Goal: Task Accomplishment & Management: Complete application form

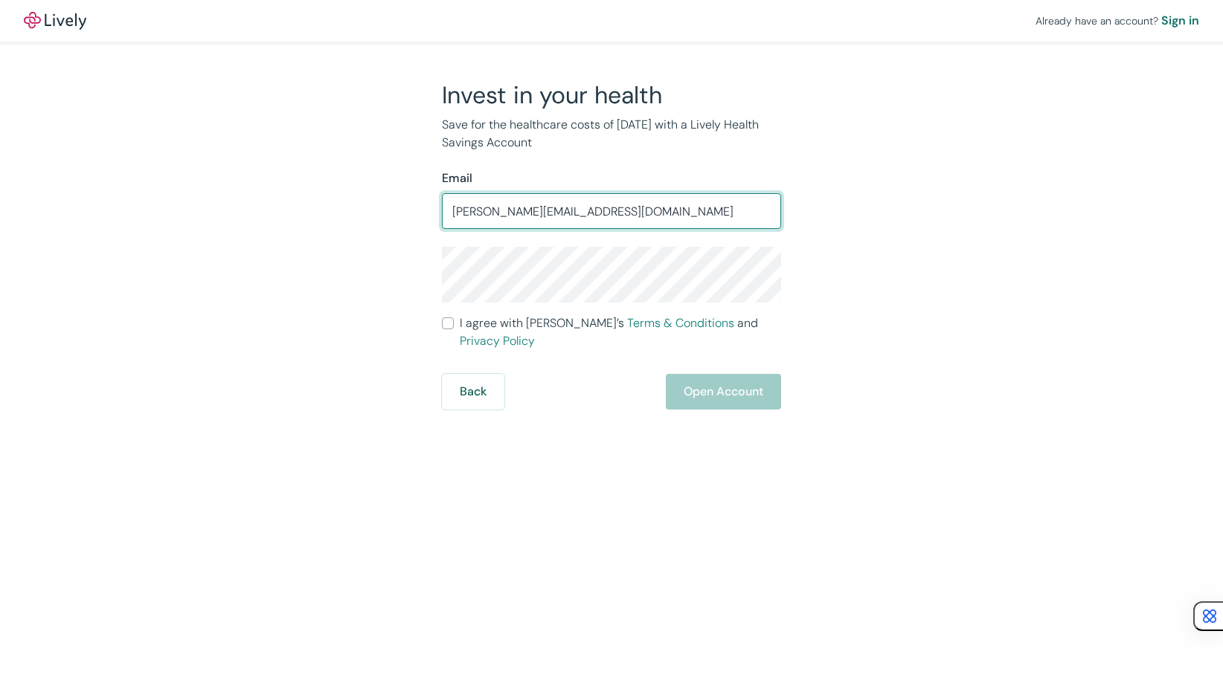
type input "[PERSON_NAME][EMAIL_ADDRESS][DOMAIN_NAME]"
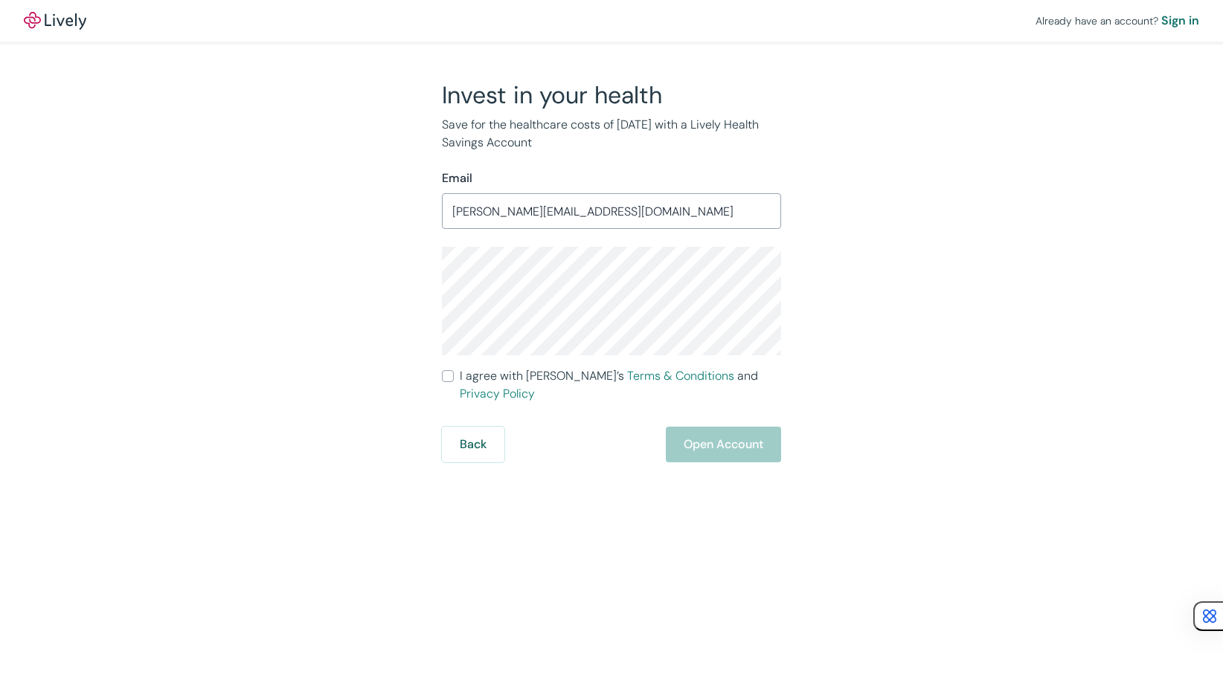
click at [443, 381] on input "I agree with Lively’s Terms & Conditions and Privacy Policy" at bounding box center [448, 376] width 12 height 12
checkbox input "true"
click at [710, 430] on button "Open Account" at bounding box center [723, 445] width 115 height 36
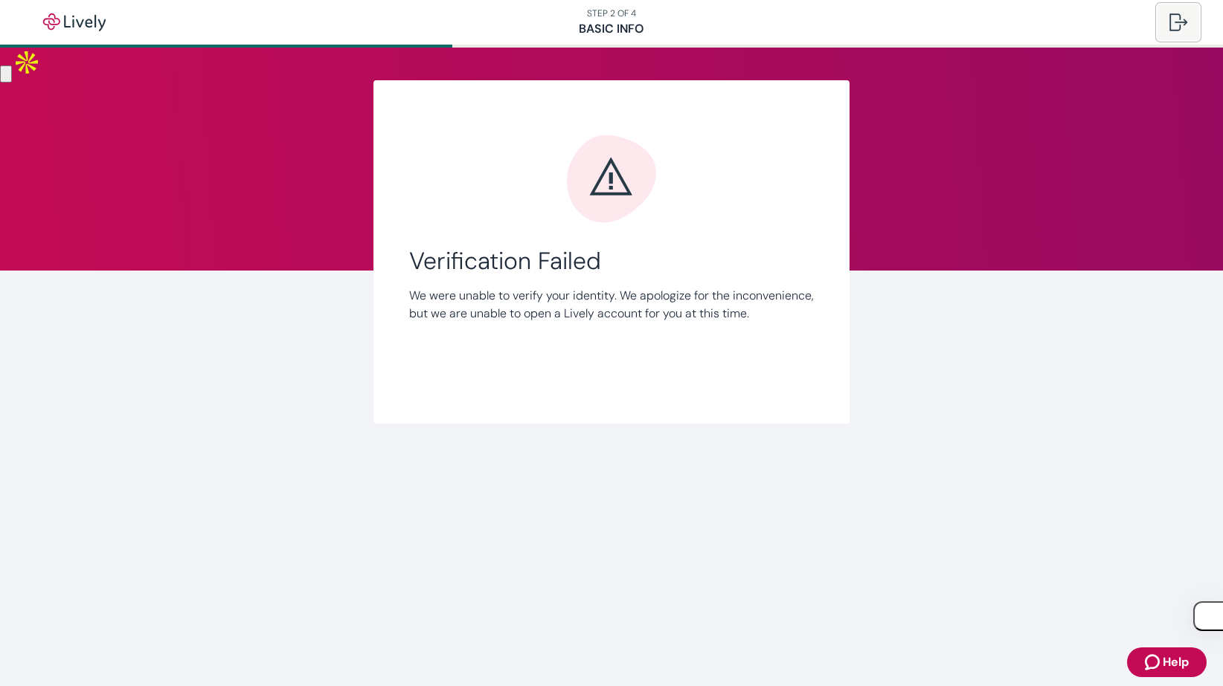
click at [1179, 13] on div at bounding box center [1178, 22] width 18 height 18
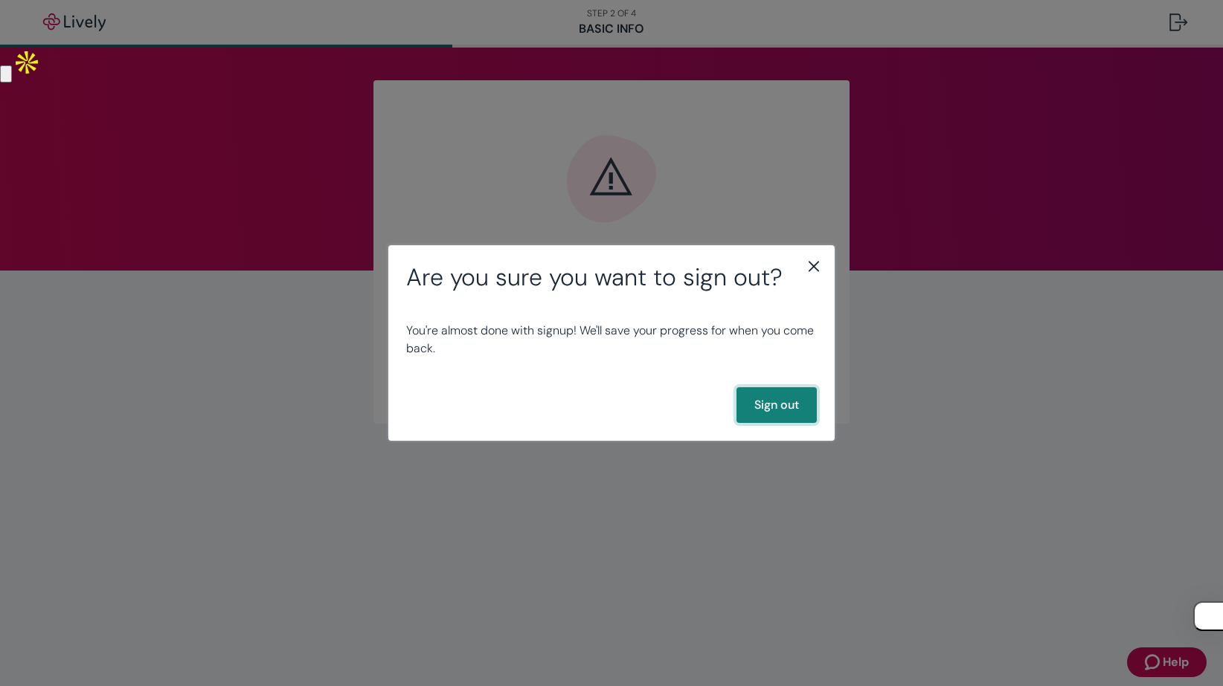
click at [756, 399] on button "Sign out" at bounding box center [776, 405] width 80 height 36
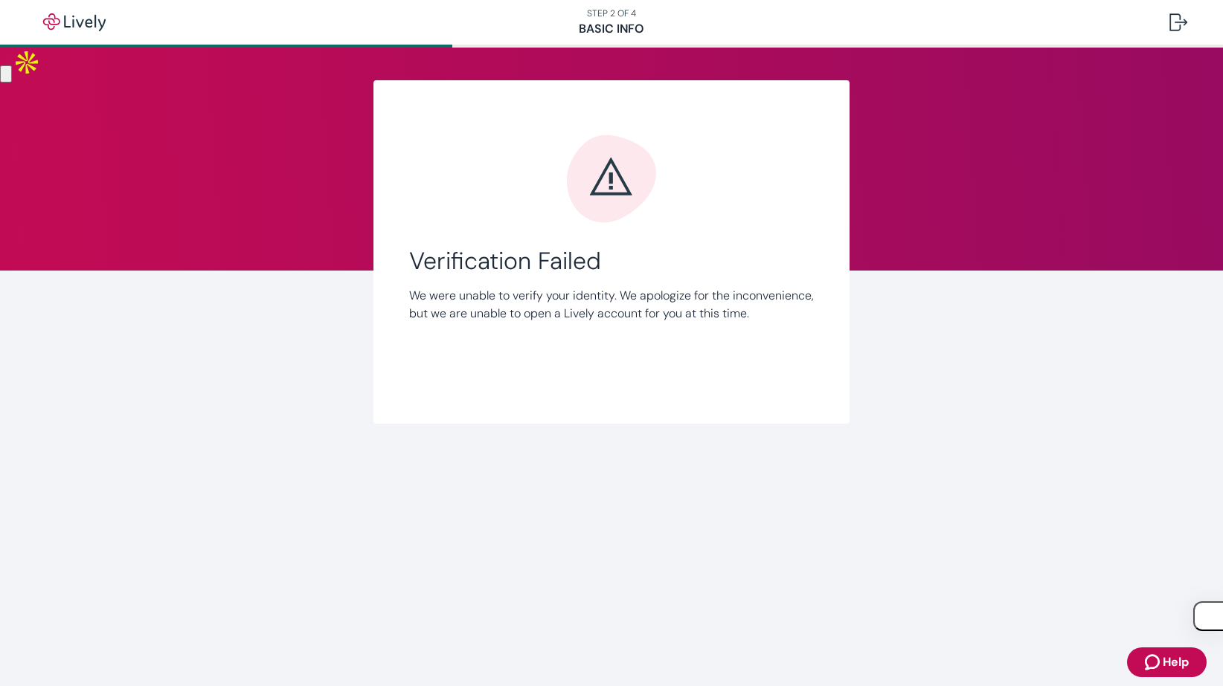
drag, startPoint x: 590, startPoint y: 176, endPoint x: 691, endPoint y: 382, distance: 229.2
click at [690, 382] on div "Verification Failed We were unable to verify your identity. We apologize for th…" at bounding box center [611, 261] width 405 height 254
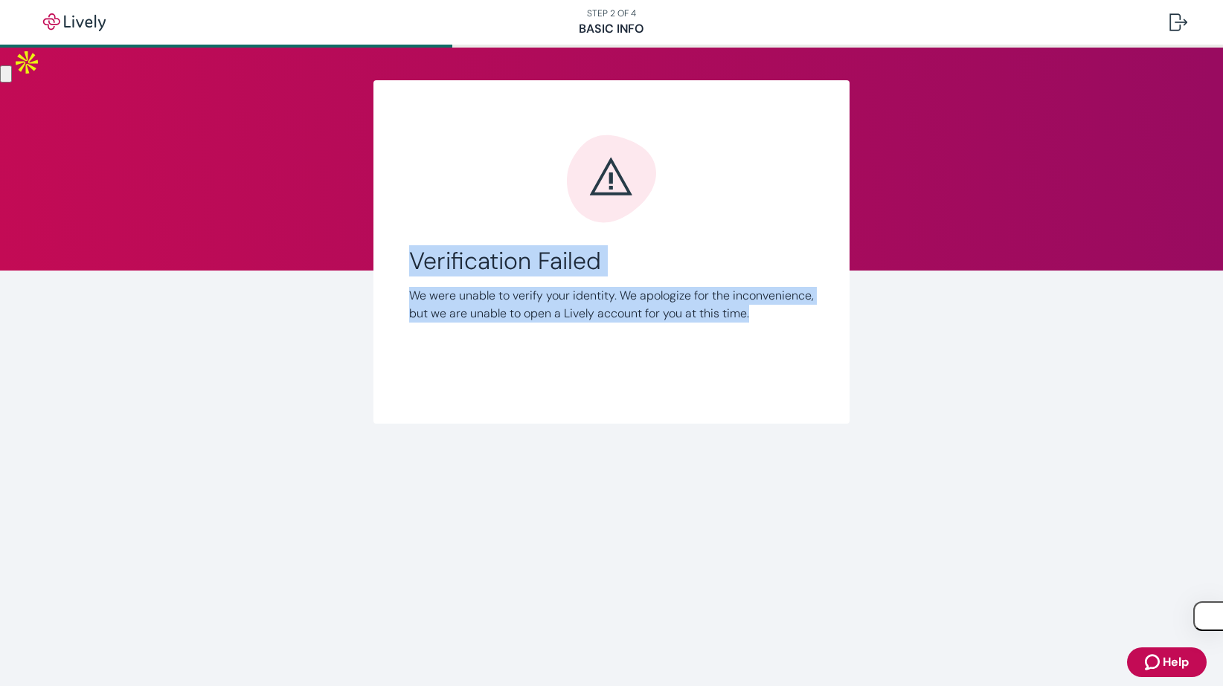
drag, startPoint x: 691, startPoint y: 382, endPoint x: 661, endPoint y: 178, distance: 205.2
click at [661, 178] on div "Verification Failed We were unable to verify your identity. We apologize for th…" at bounding box center [611, 261] width 405 height 254
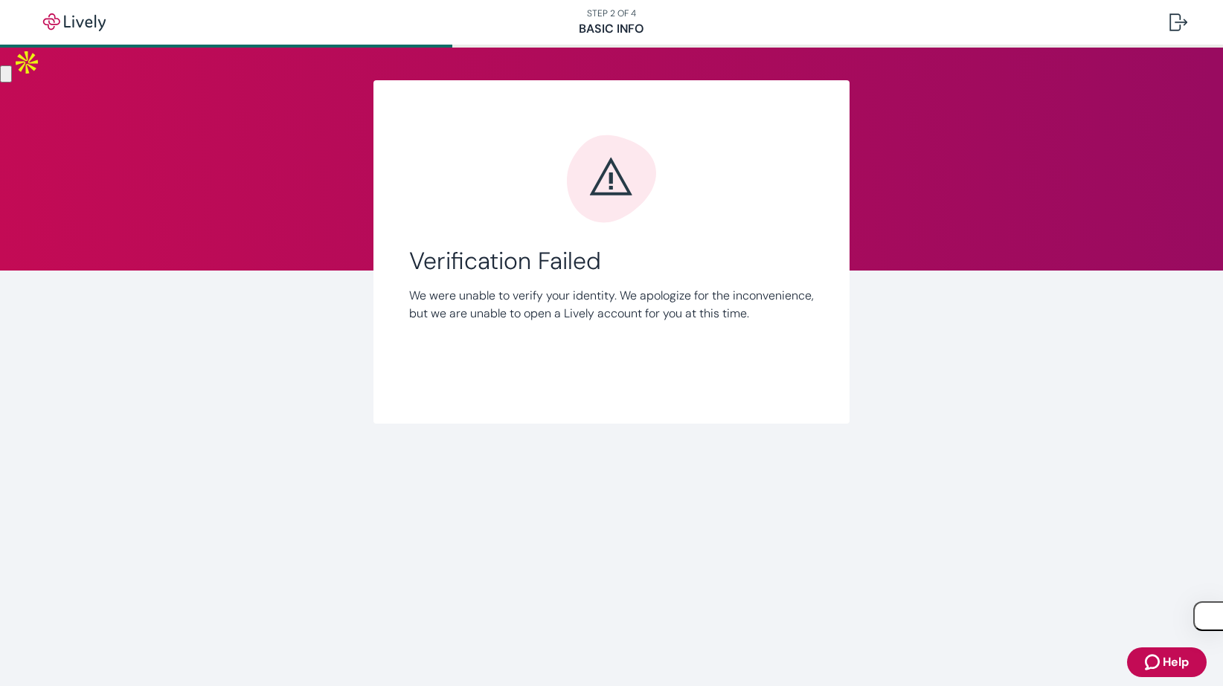
click at [661, 178] on div at bounding box center [611, 178] width 405 height 89
click at [602, 28] on nav "STEP 2 OF 4 Basic Info" at bounding box center [611, 22] width 1223 height 45
click at [1159, 644] on main "Link Account Verification Failed We were unable to verify your identity. We apo…" at bounding box center [611, 367] width 1223 height 639
click at [1159, 646] on main "Link Account Verification Failed We were unable to verify your identity. We apo…" at bounding box center [611, 367] width 1223 height 639
click at [1156, 652] on button "Help" at bounding box center [1167, 663] width 80 height 30
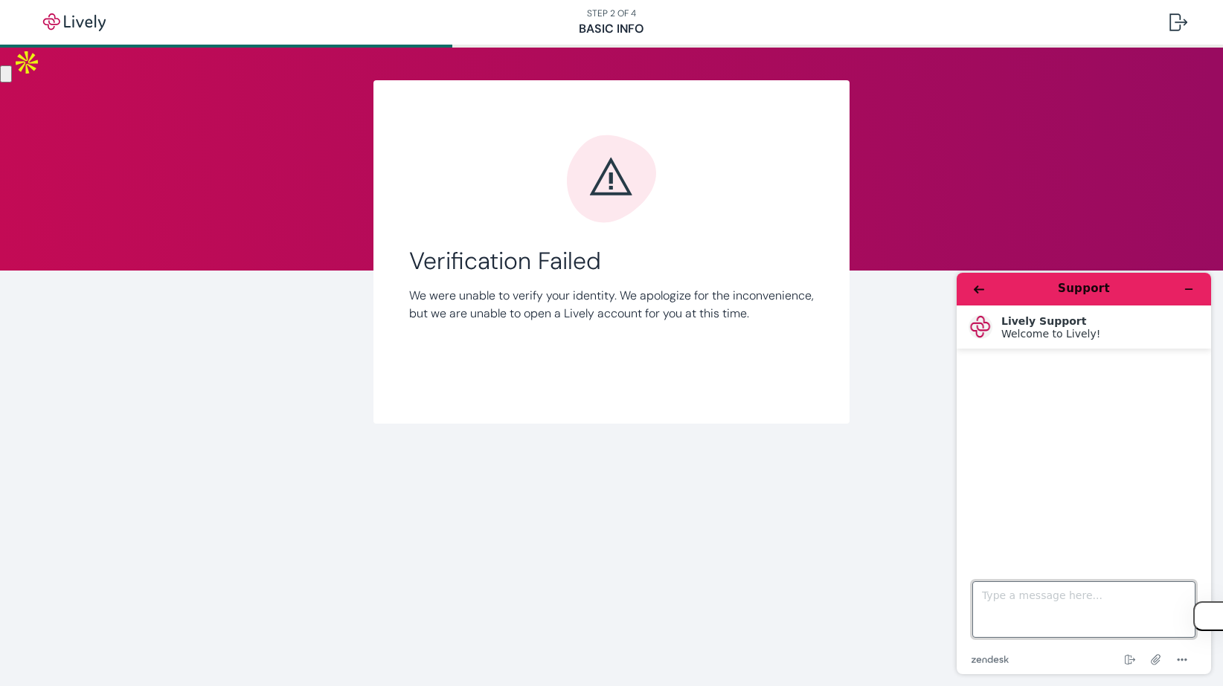
click at [1021, 593] on textarea "Type a message here..." at bounding box center [1083, 610] width 223 height 57
type textarea "M"
type textarea "can I have a number to call for help setting up my account"
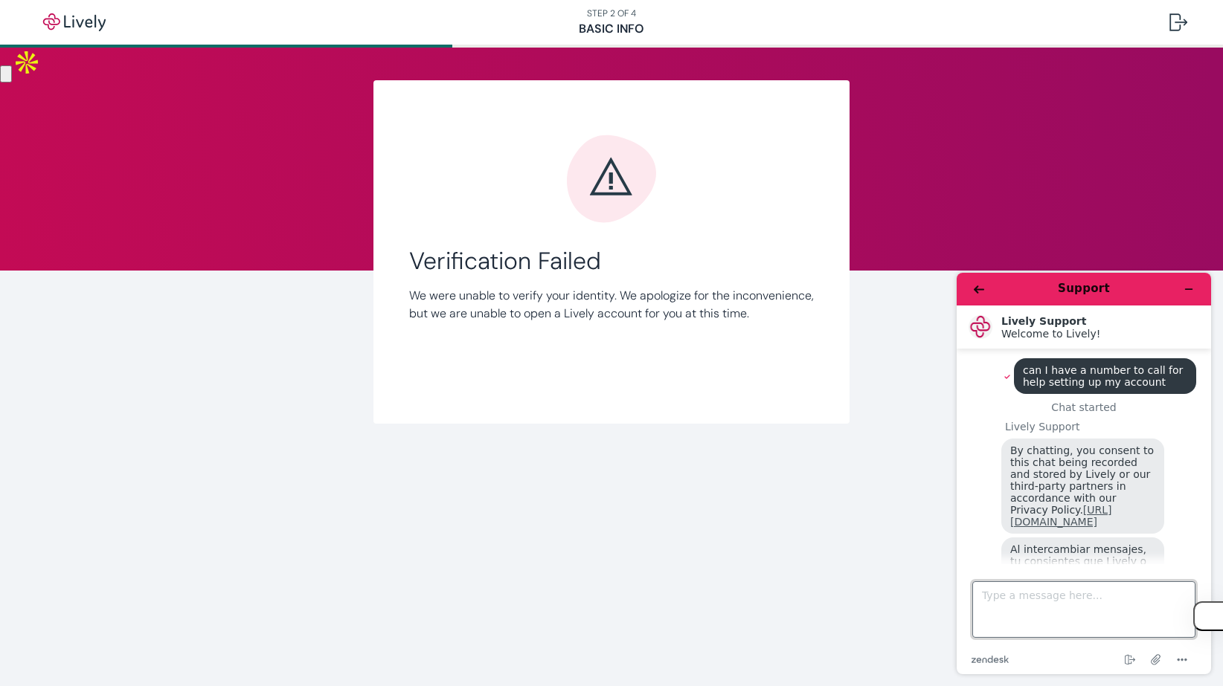
scroll to position [133, 0]
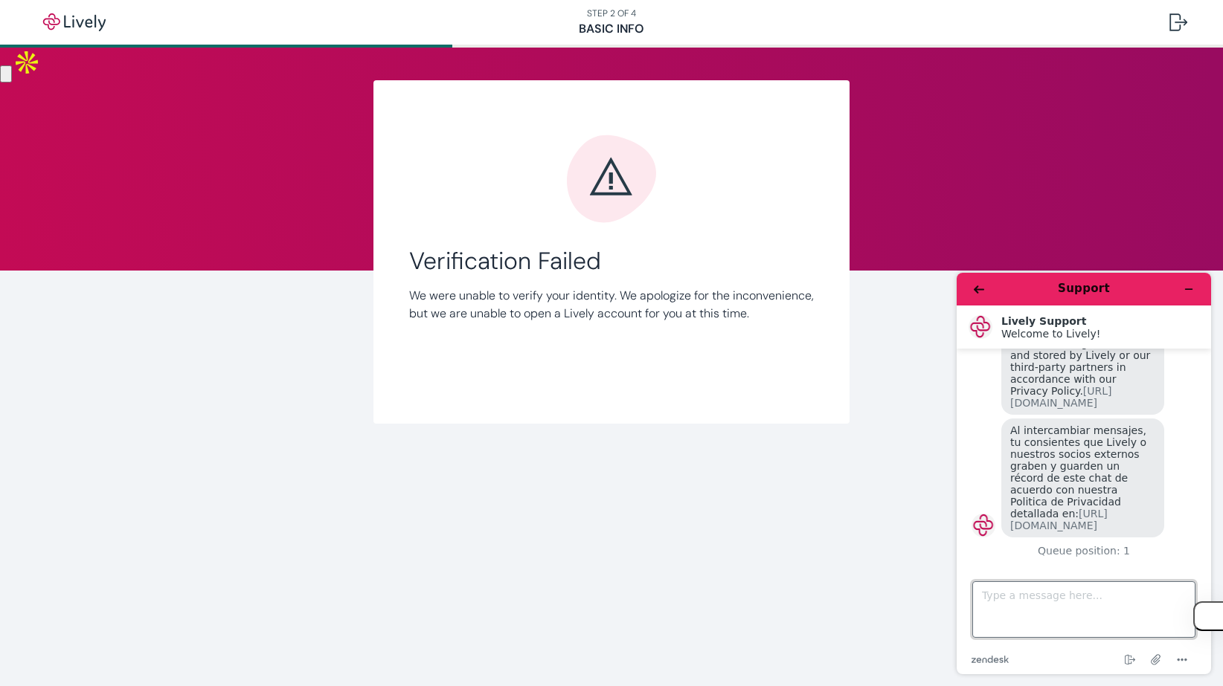
type textarea "C"
type textarea "Consent"
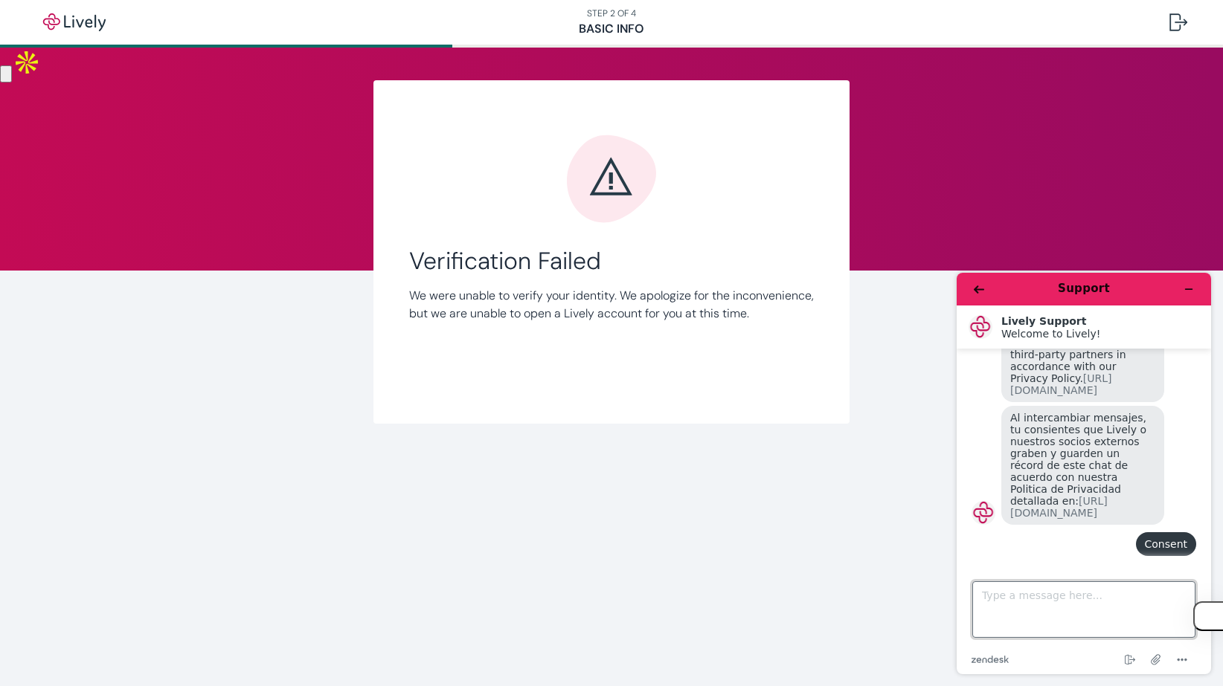
scroll to position [164, 0]
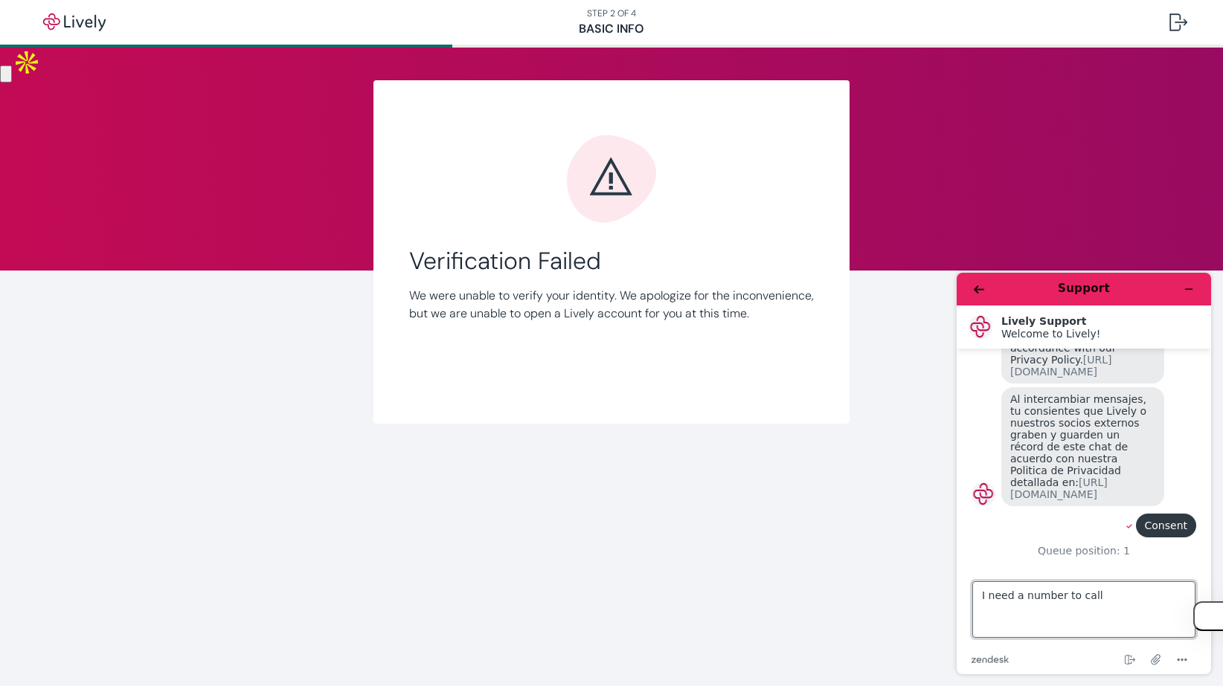
type textarea "I need a number to call"
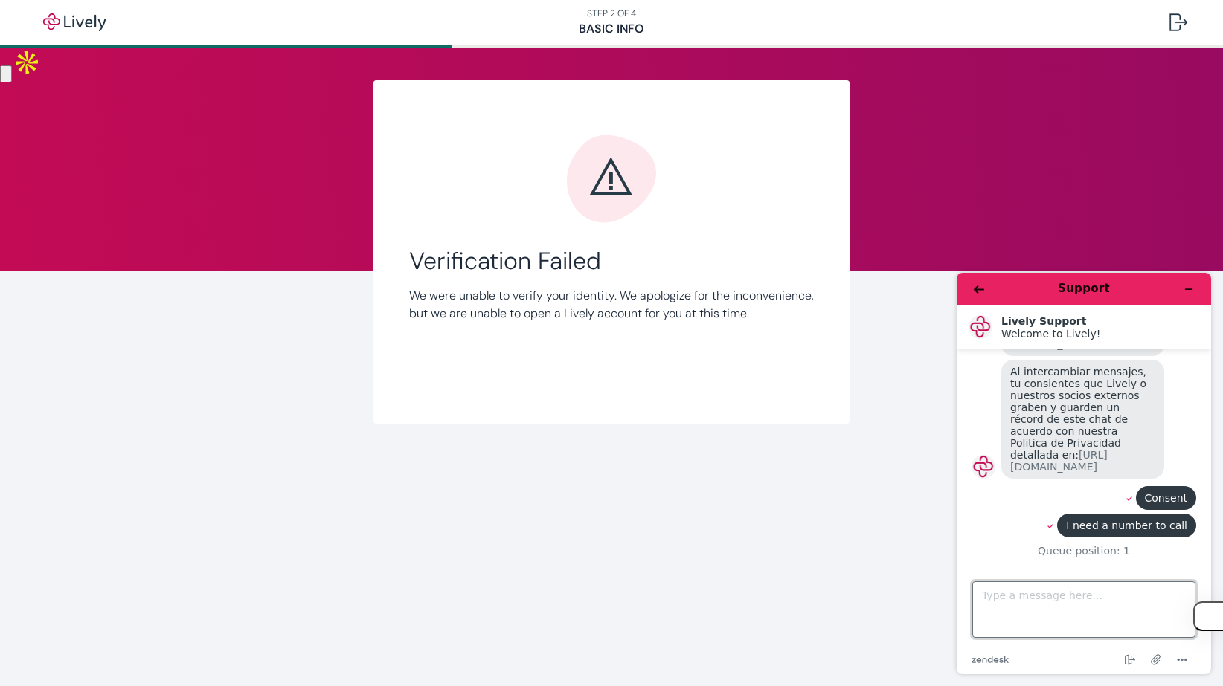
click at [1116, 586] on textarea "Type a message here..." at bounding box center [1083, 610] width 223 height 57
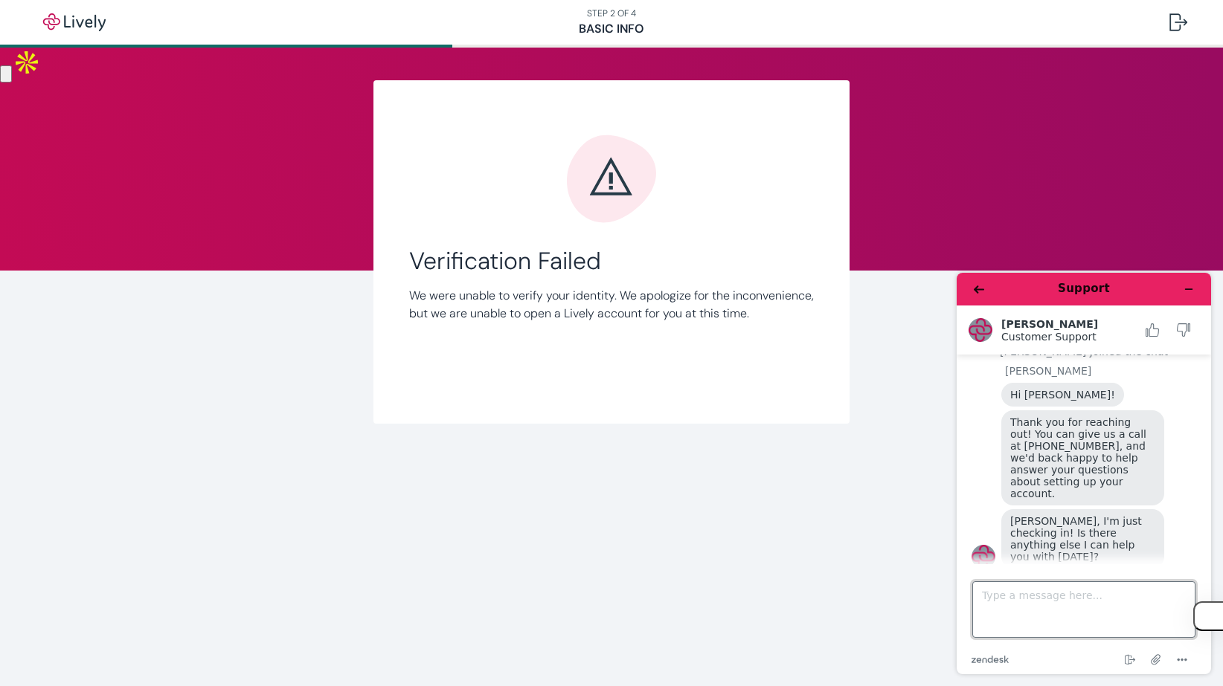
scroll to position [386, 0]
